Goal: Task Accomplishment & Management: Manage account settings

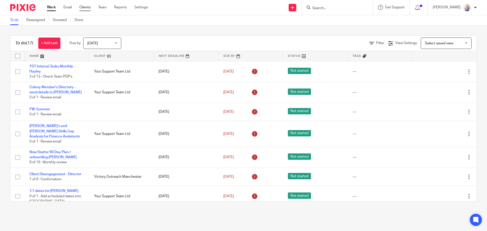
click at [89, 7] on link "Clients" at bounding box center [84, 7] width 11 height 5
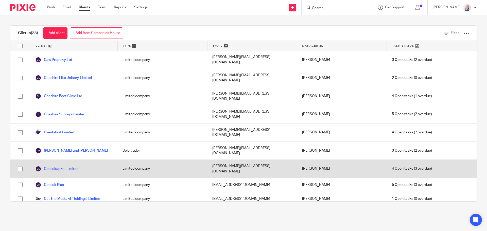
scroll to position [177, 0]
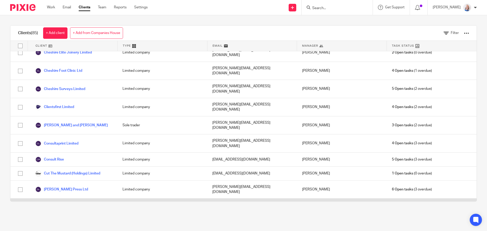
click at [62, 204] on link "Definition Consulting Limited" at bounding box center [62, 207] width 55 height 6
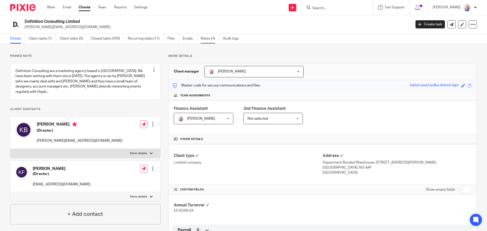
click at [208, 39] on link "Notes (4)" at bounding box center [209, 39] width 18 height 10
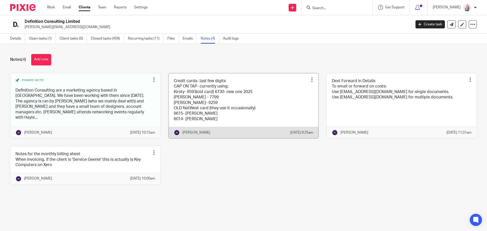
click at [209, 91] on link at bounding box center [244, 105] width 150 height 65
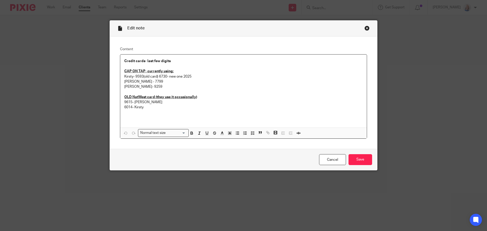
click at [166, 86] on p "Becci- 9259" at bounding box center [243, 86] width 238 height 5
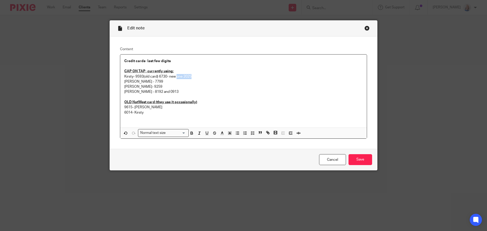
drag, startPoint x: 199, startPoint y: 77, endPoint x: 175, endPoint y: 78, distance: 24.4
click at [175, 78] on p "Kirsty- 9593(old card) 6730- new one 2025" at bounding box center [243, 76] width 238 height 5
click at [367, 160] on input "Save" at bounding box center [360, 159] width 24 height 11
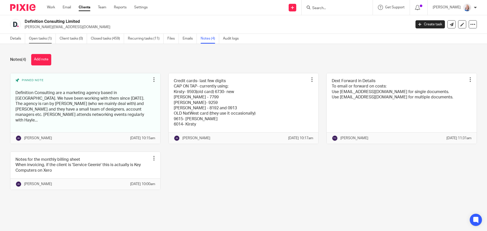
click at [35, 41] on link "Open tasks (1)" at bounding box center [42, 39] width 27 height 10
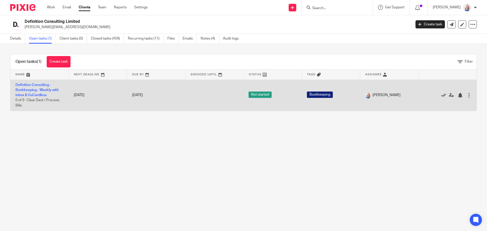
click at [441, 96] on icon at bounding box center [443, 95] width 5 height 5
